Goal: Task Accomplishment & Management: Manage account settings

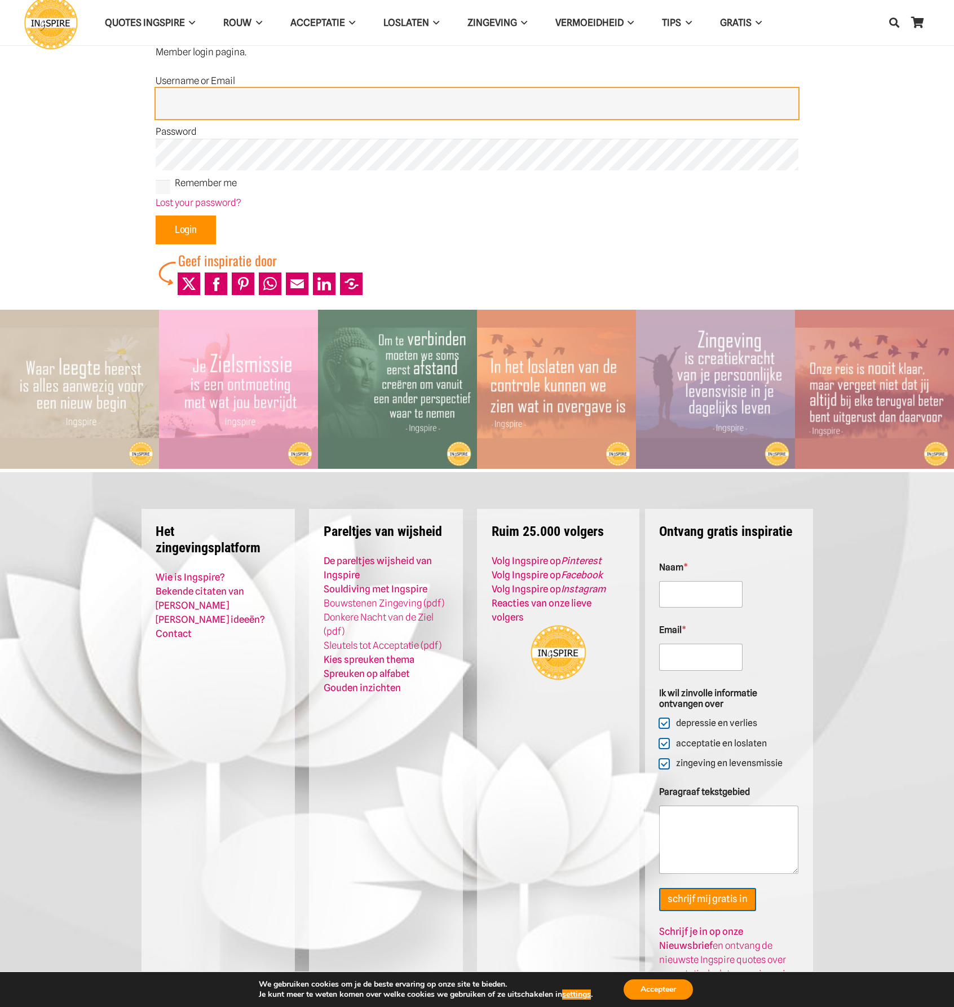
click at [175, 108] on input "Username or Email" at bounding box center [477, 104] width 643 height 32
type input "Admin"
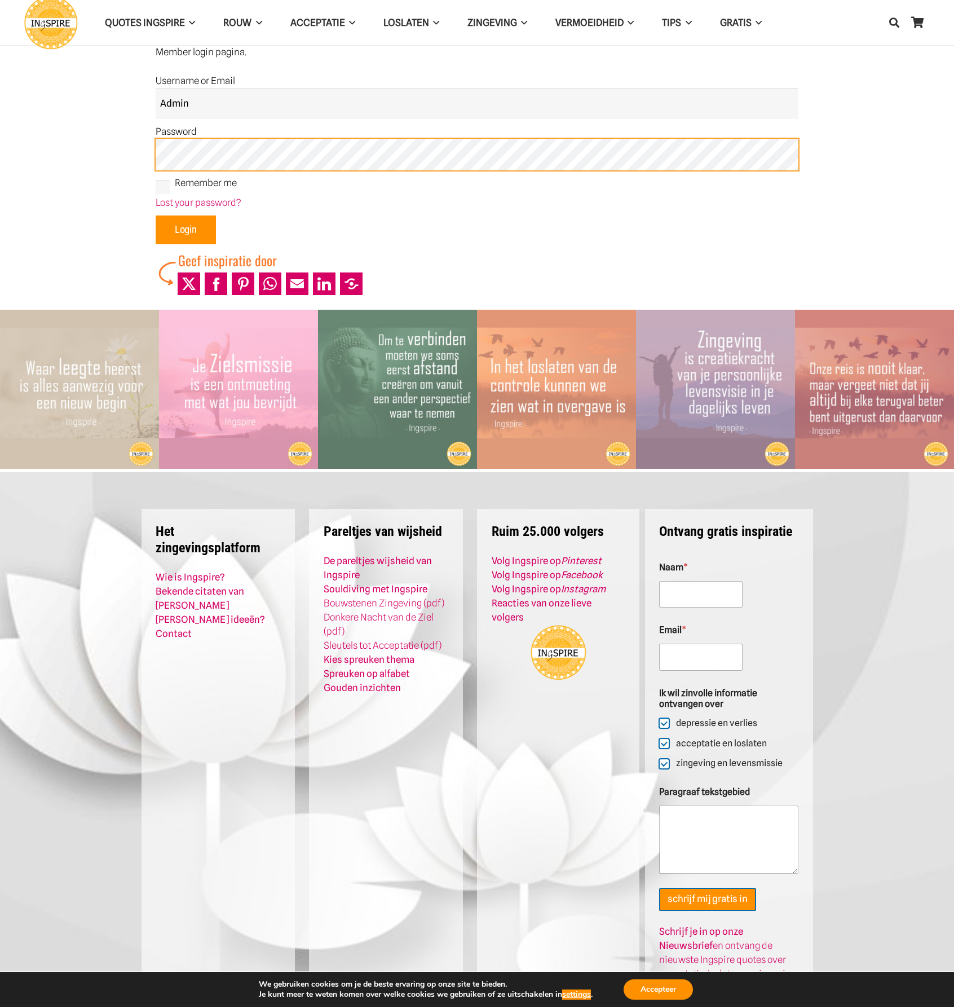
click at [156, 215] on input "Login" at bounding box center [186, 229] width 60 height 29
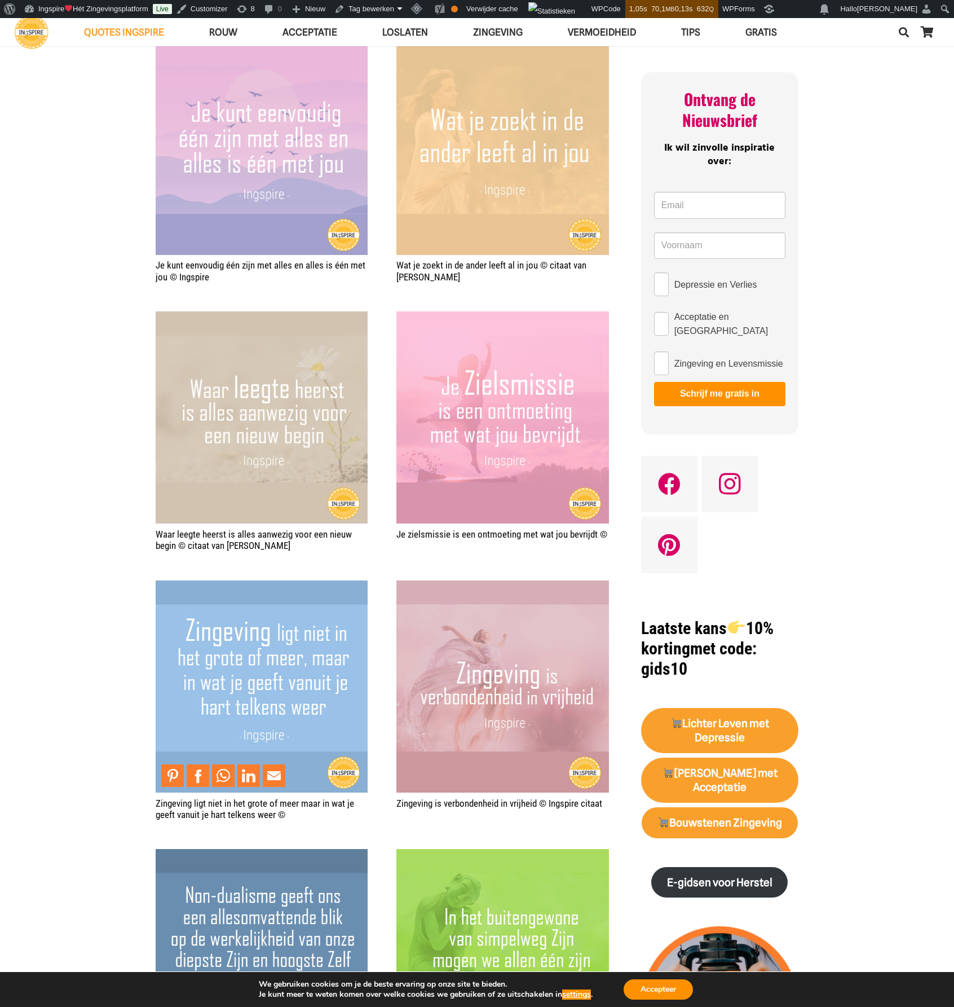
scroll to position [733, 0]
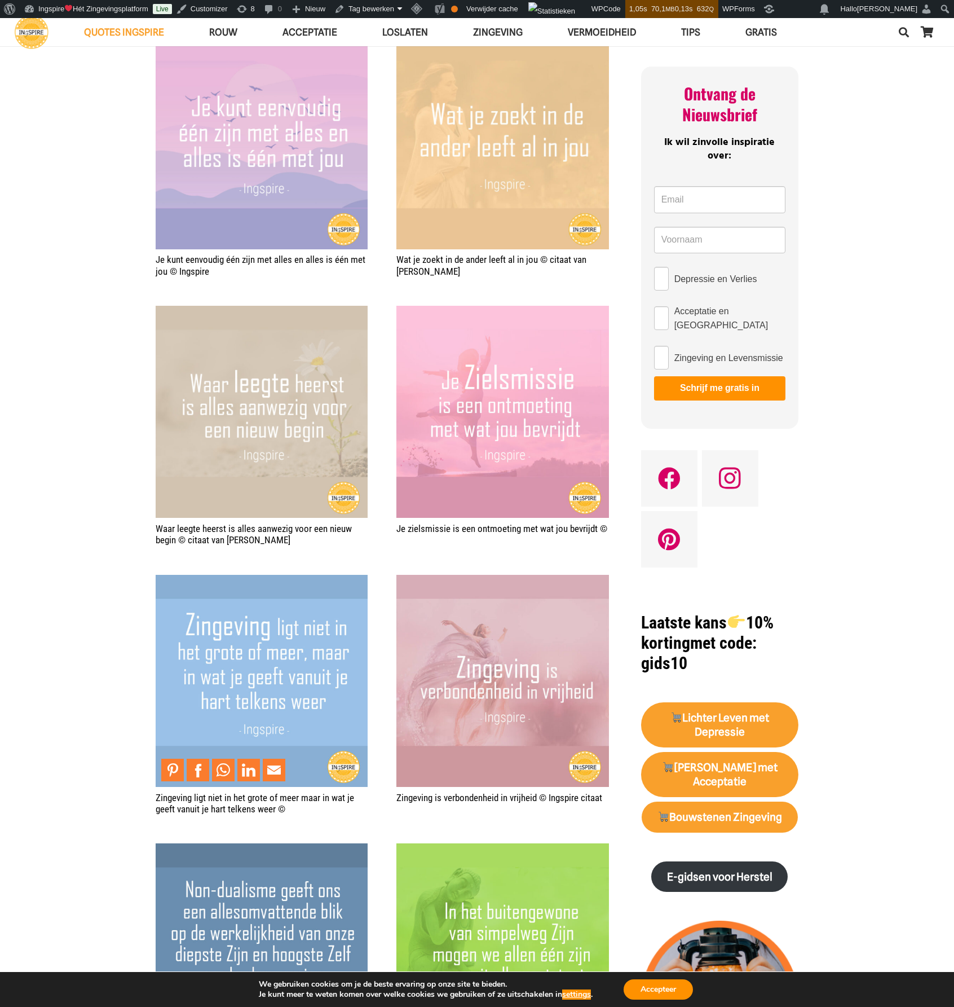
click at [250, 705] on img "Zingeving ligt niet in het grote of meer maar in wat je geeft vanuit je hart te…" at bounding box center [262, 681] width 212 height 212
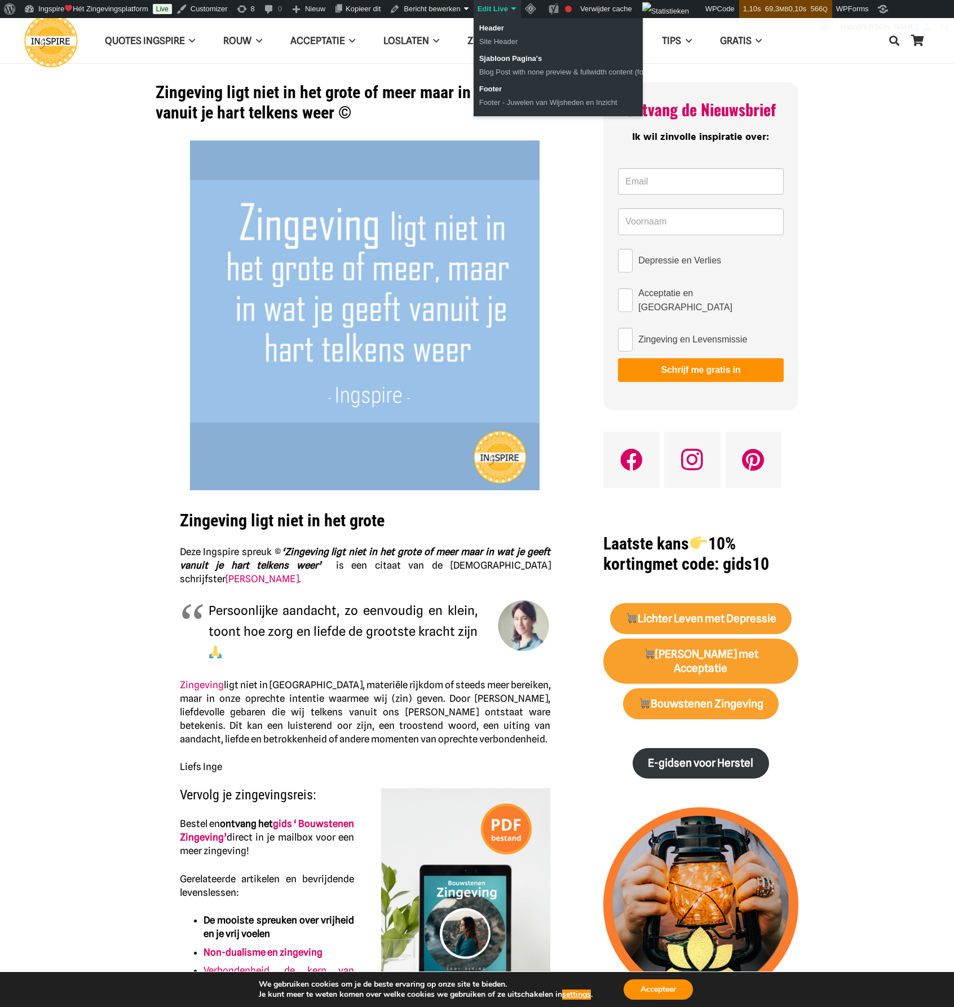
click at [504, 8] on link "Edit Live" at bounding box center [497, 9] width 47 height 18
